Goal: Check status: Check status

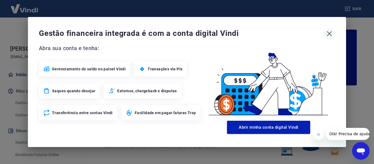
click at [329, 33] on icon "button" at bounding box center [329, 33] width 5 height 5
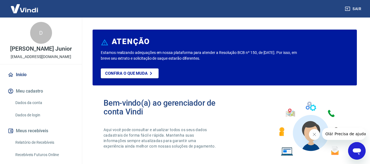
click at [312, 135] on button "Fechar mensagem da empresa" at bounding box center [314, 134] width 11 height 11
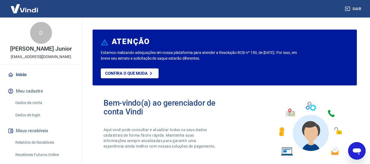
click at [40, 136] on button "Meus recebíveis" at bounding box center [41, 131] width 69 height 12
click at [41, 144] on link "Relatório de Recebíveis" at bounding box center [44, 142] width 62 height 11
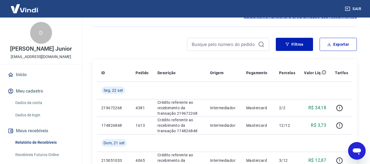
scroll to position [27, 0]
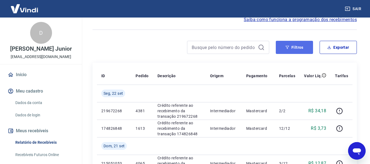
click at [283, 48] on button "Filtros" at bounding box center [294, 47] width 37 height 13
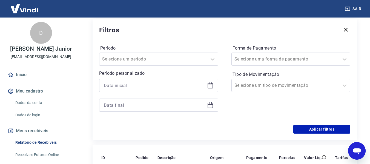
scroll to position [82, 0]
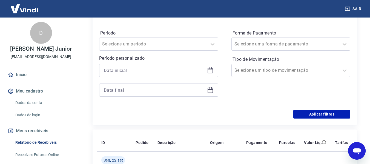
click at [210, 71] on icon at bounding box center [210, 70] width 7 height 7
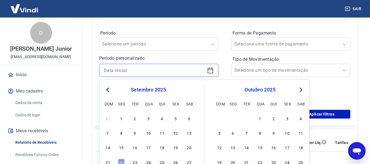
scroll to position [110, 0]
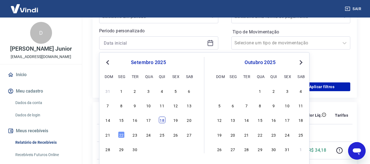
click at [162, 120] on div "18" at bounding box center [162, 120] width 7 height 7
type input "[DATE]"
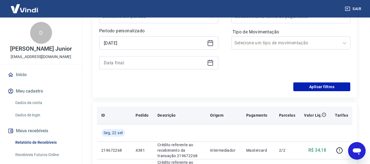
click at [162, 120] on th "Descrição" at bounding box center [179, 115] width 53 height 18
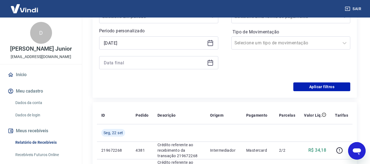
click at [210, 62] on icon at bounding box center [210, 62] width 5 height 1
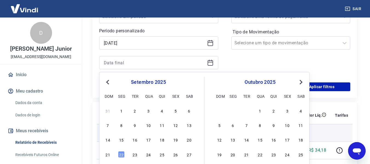
click at [162, 137] on div "18" at bounding box center [162, 139] width 7 height 7
click at [162, 137] on td at bounding box center [179, 133] width 53 height 18
type input "[DATE]"
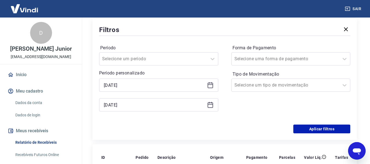
scroll to position [55, 0]
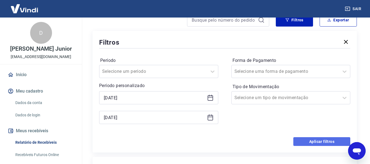
click at [314, 140] on button "Aplicar filtros" at bounding box center [321, 141] width 57 height 9
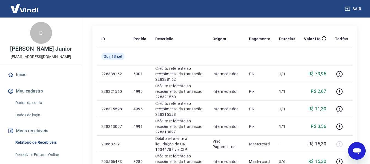
scroll to position [55, 0]
